Goal: Ask a question

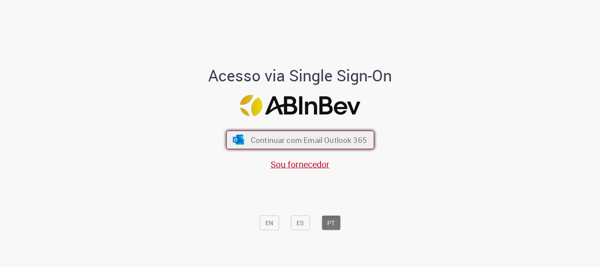
click at [311, 137] on span "Continuar com Email Outlook 365" at bounding box center [308, 140] width 116 height 10
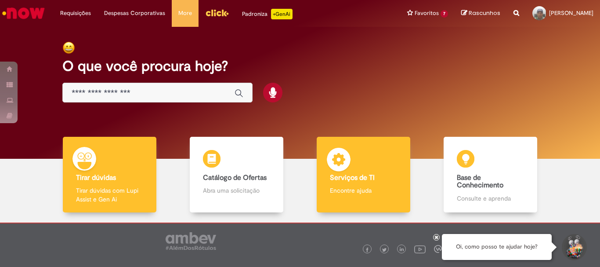
click at [339, 187] on p "Encontre ajuda" at bounding box center [363, 190] width 67 height 9
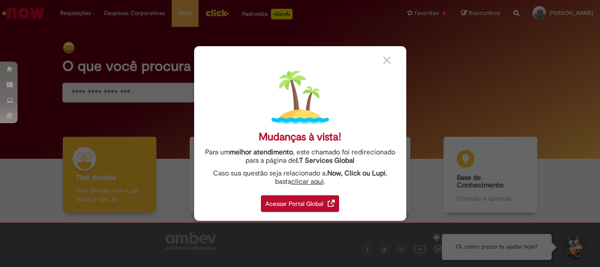
click at [293, 205] on div "Acessar Portal Global" at bounding box center [300, 203] width 78 height 17
